Goal: Transaction & Acquisition: Download file/media

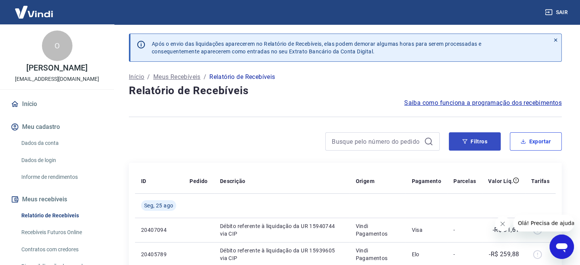
drag, startPoint x: 526, startPoint y: 140, endPoint x: 484, endPoint y: 135, distance: 42.6
click at [484, 135] on div "Filtros Exportar" at bounding box center [505, 141] width 113 height 18
click at [483, 136] on button "Filtros" at bounding box center [475, 141] width 52 height 18
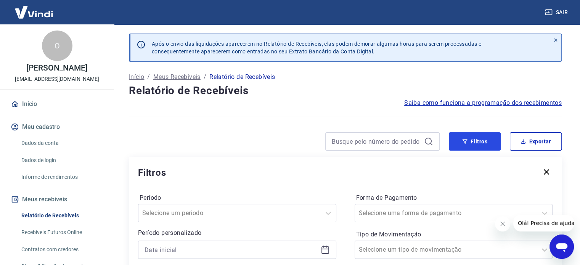
scroll to position [38, 0]
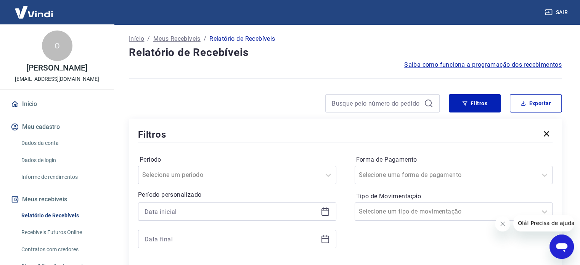
click at [321, 213] on icon at bounding box center [325, 212] width 8 height 8
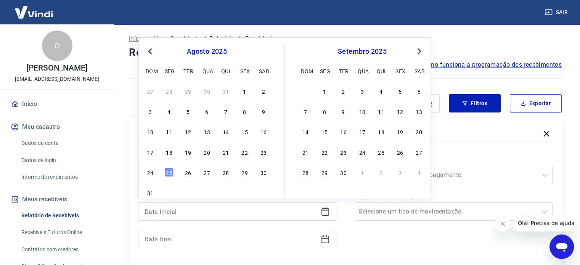
drag, startPoint x: 247, startPoint y: 154, endPoint x: 307, endPoint y: 245, distance: 108.7
click at [249, 154] on div "22" at bounding box center [244, 152] width 9 height 9
type input "[DATE]"
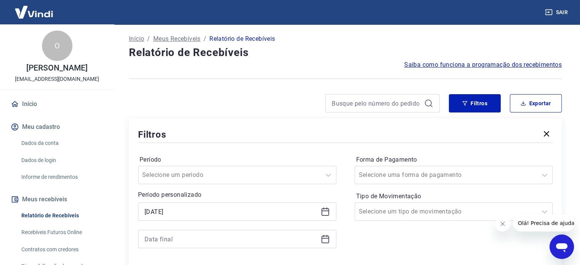
click at [332, 230] on div at bounding box center [237, 239] width 198 height 18
click at [325, 236] on icon at bounding box center [325, 240] width 8 height 8
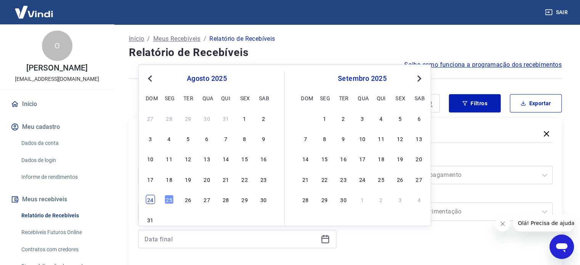
click at [154, 199] on div "24" at bounding box center [150, 199] width 9 height 9
type input "[DATE]"
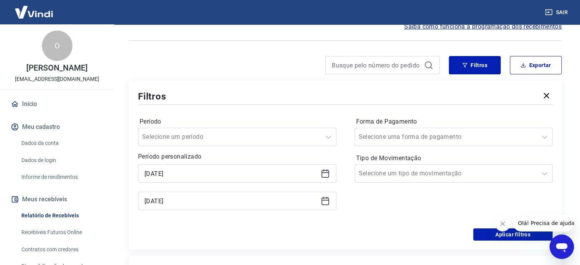
scroll to position [114, 0]
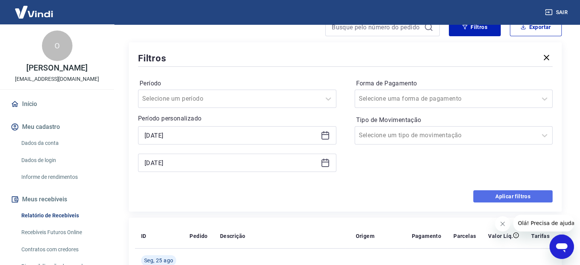
click at [491, 194] on button "Aplicar filtros" at bounding box center [512, 196] width 79 height 12
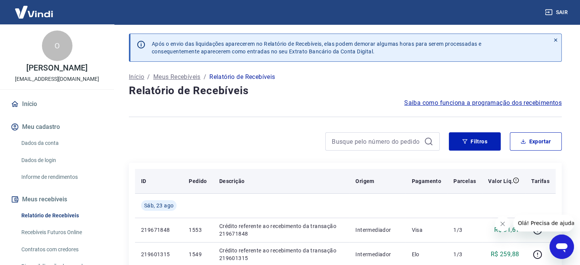
scroll to position [76, 0]
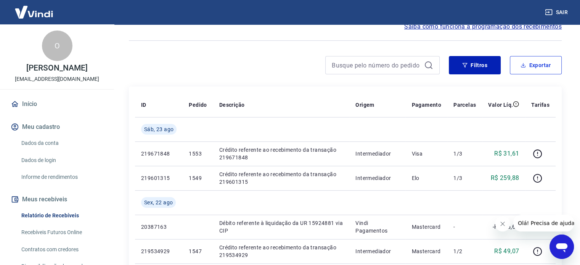
click at [532, 60] on button "Exportar" at bounding box center [536, 65] width 52 height 18
type input "[DATE]"
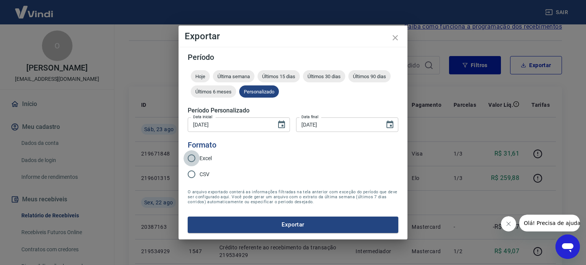
click at [188, 158] on input "Excel" at bounding box center [191, 158] width 16 height 16
radio input "true"
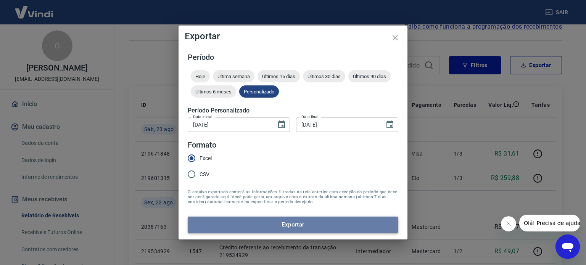
click at [316, 228] on button "Exportar" at bounding box center [293, 225] width 210 height 16
